Goal: Task Accomplishment & Management: Complete application form

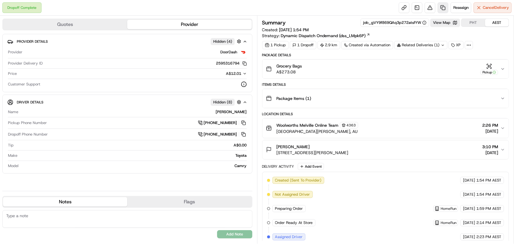
click at [441, 6] on link at bounding box center [443, 7] width 11 height 11
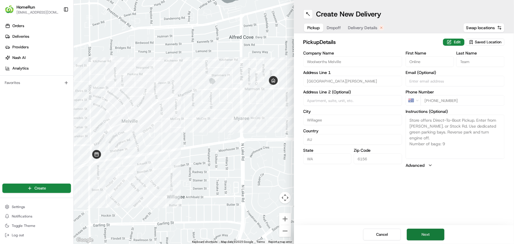
click at [423, 231] on button "Next" at bounding box center [426, 235] width 38 height 12
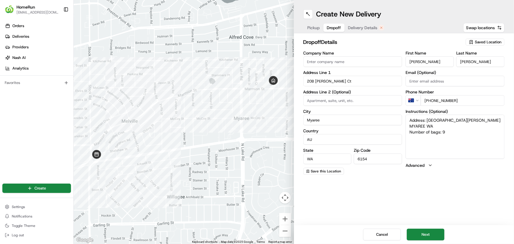
click at [313, 29] on span "Pickup" at bounding box center [314, 28] width 12 height 6
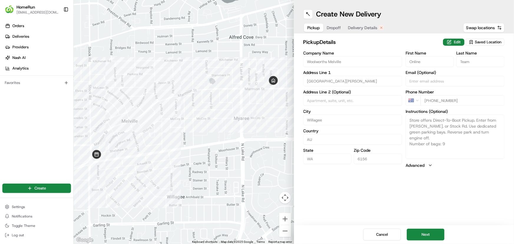
click at [332, 27] on span "Dropoff" at bounding box center [334, 28] width 14 height 6
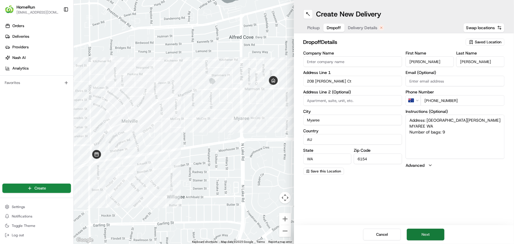
click at [424, 233] on button "Next" at bounding box center [426, 235] width 38 height 12
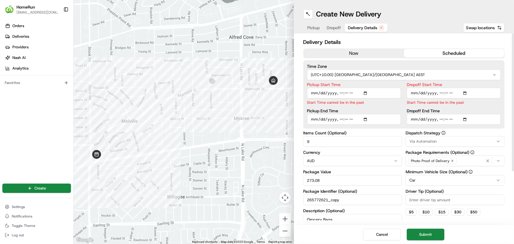
click at [355, 52] on button "now" at bounding box center [354, 53] width 101 height 9
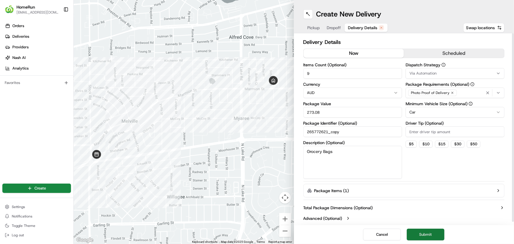
click at [426, 236] on button "Submit" at bounding box center [426, 235] width 38 height 12
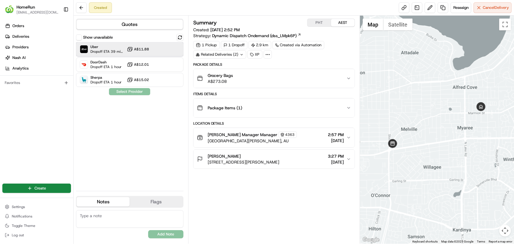
click at [110, 52] on span "Dropoff ETA 39 minutes" at bounding box center [108, 51] width 34 height 5
click at [122, 91] on button "Assign Provider" at bounding box center [130, 91] width 42 height 7
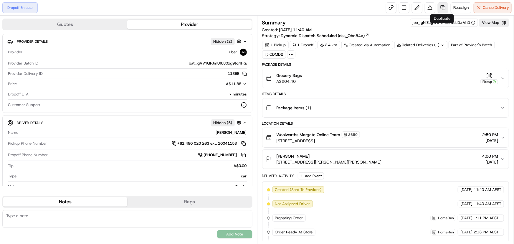
click at [441, 8] on link at bounding box center [443, 7] width 11 height 11
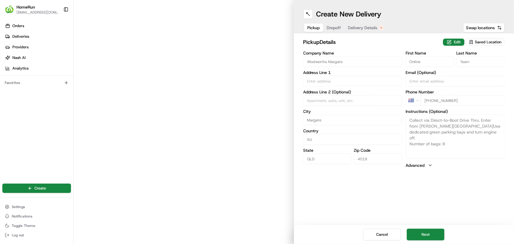
type input "270 Oxley Avenue"
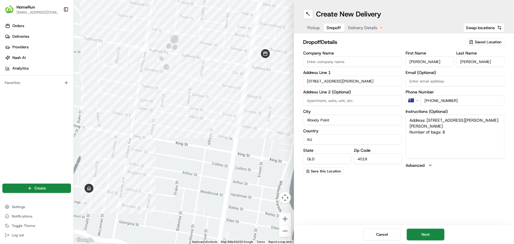
click at [338, 29] on span "Dropoff" at bounding box center [334, 28] width 14 height 6
click at [416, 233] on button "Next" at bounding box center [426, 235] width 38 height 12
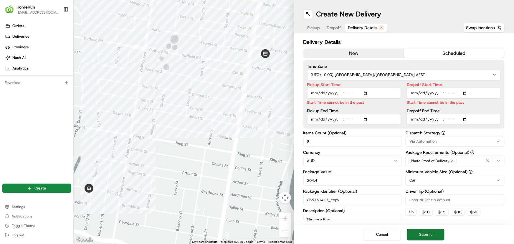
click at [430, 236] on button "Submit" at bounding box center [426, 235] width 38 height 12
click at [420, 236] on button "Submit" at bounding box center [426, 235] width 38 height 12
click at [342, 51] on button "now" at bounding box center [354, 53] width 101 height 9
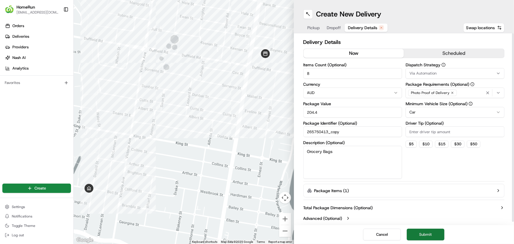
click at [421, 236] on button "Submit" at bounding box center [426, 235] width 38 height 12
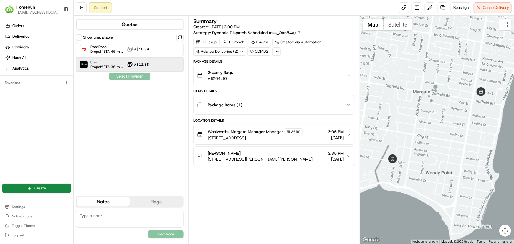
click at [94, 63] on span "Uber" at bounding box center [108, 62] width 34 height 5
click at [118, 74] on button "Assign Provider" at bounding box center [130, 76] width 42 height 7
